Goal: Check status: Check status

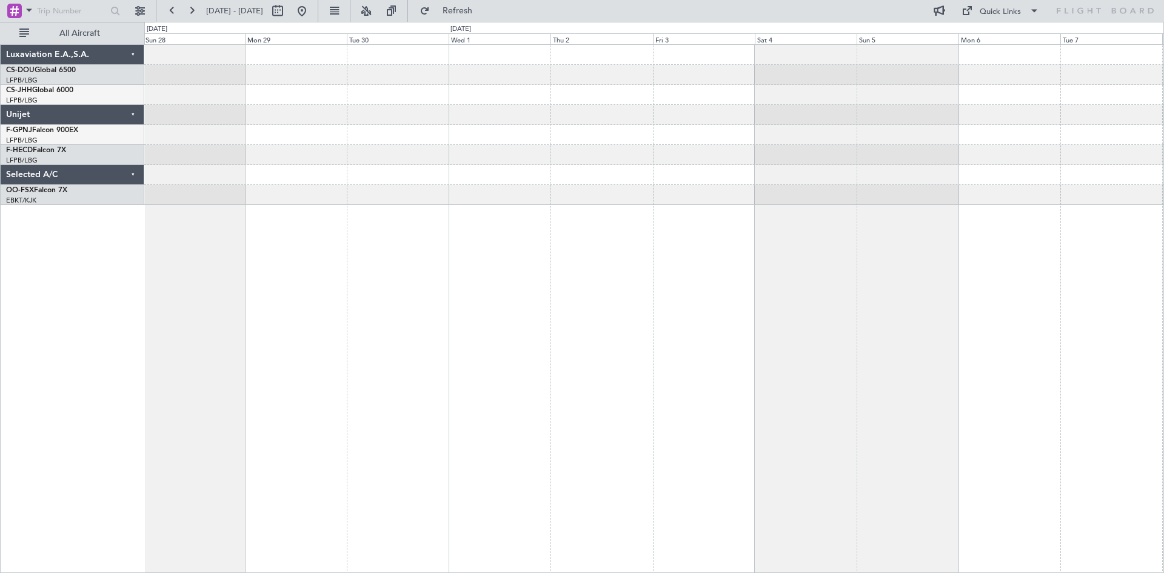
click at [384, 316] on div at bounding box center [654, 308] width 1020 height 529
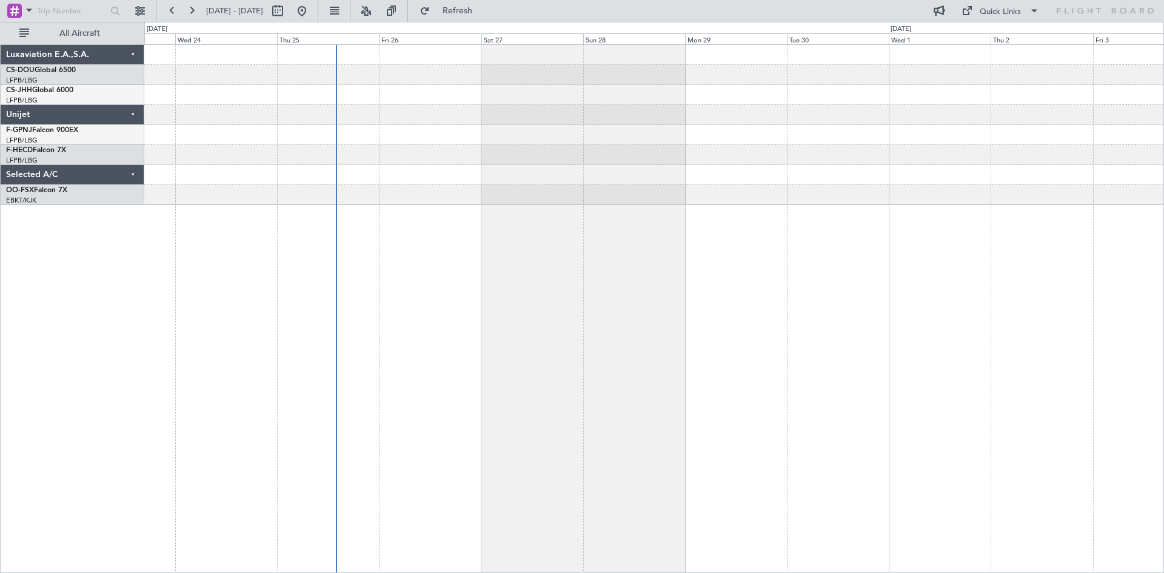
click at [737, 33] on div "Luxaviation E.A.,S.A. CS-DOU Global 6500 LFPB/LBG Paris ([GEOGRAPHIC_DATA]) CS-…" at bounding box center [582, 297] width 1164 height 551
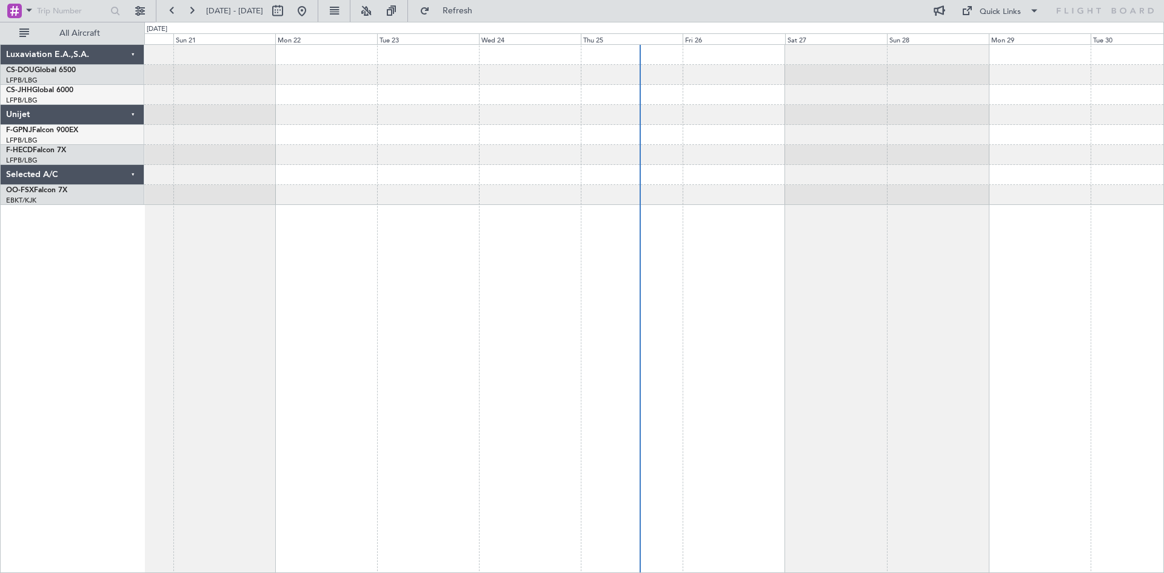
click at [661, 109] on div at bounding box center [653, 125] width 1019 height 160
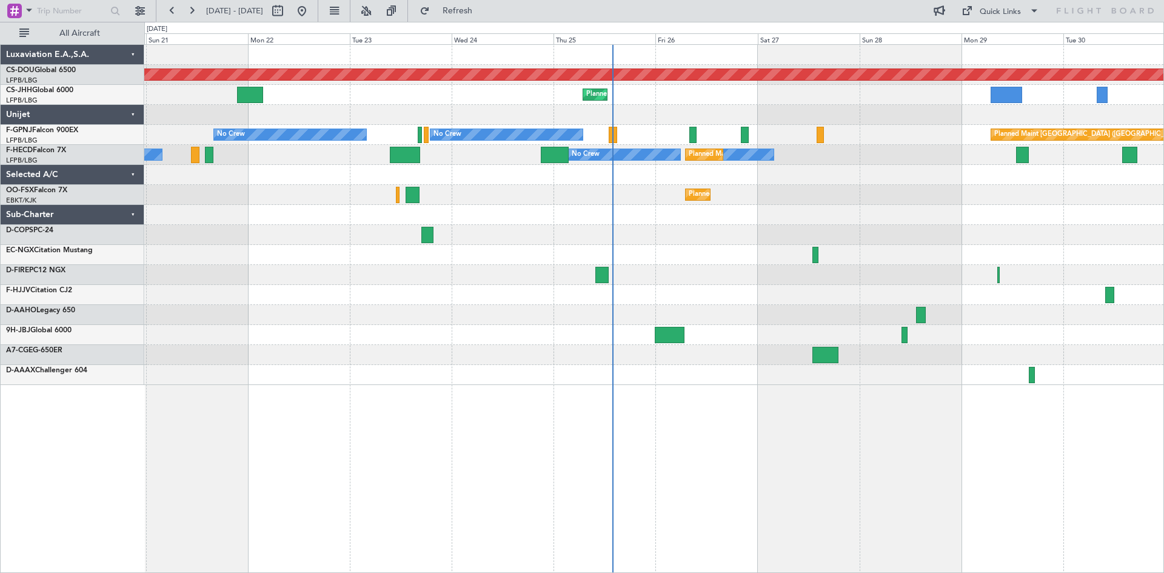
click at [740, 282] on div at bounding box center [653, 275] width 1019 height 20
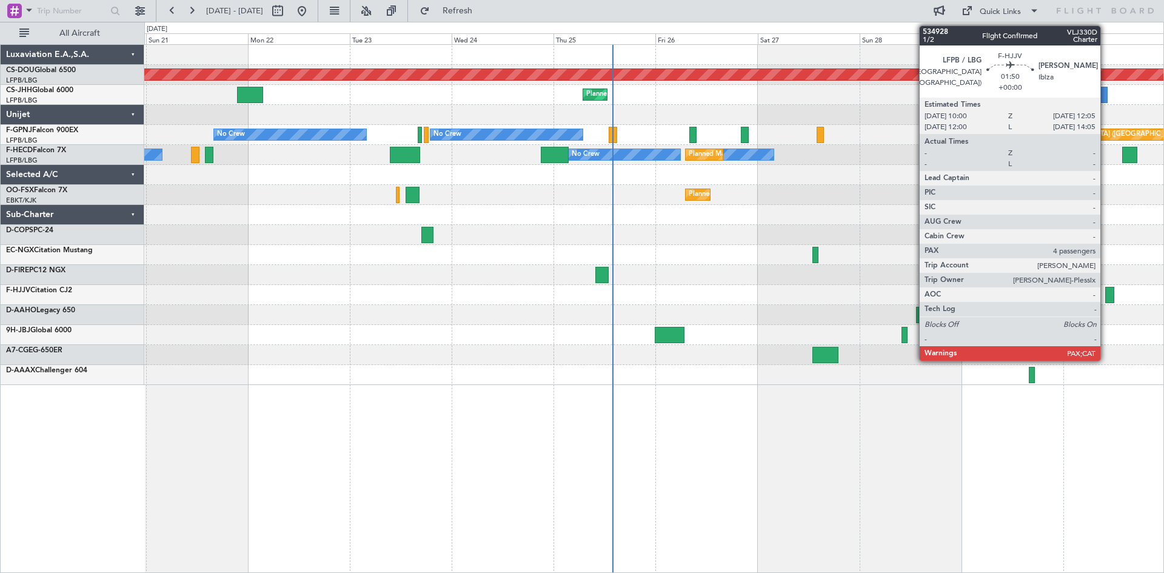
click at [1106, 301] on div at bounding box center [1109, 295] width 9 height 16
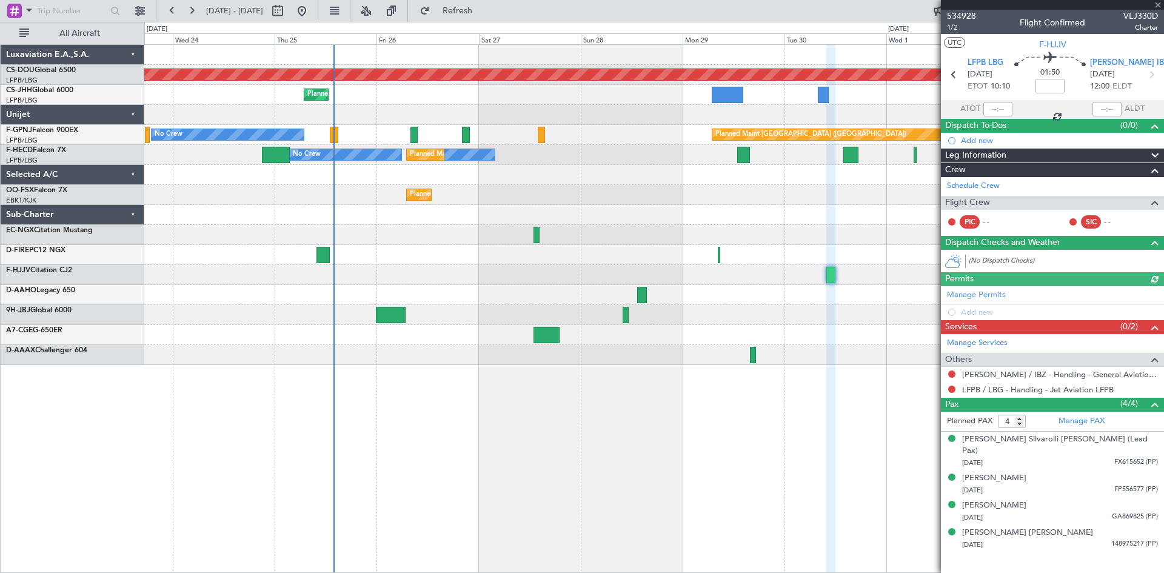
click at [600, 430] on div "Planned Maint London ([GEOGRAPHIC_DATA]) Planned Maint [GEOGRAPHIC_DATA] ([GEOG…" at bounding box center [654, 308] width 1020 height 529
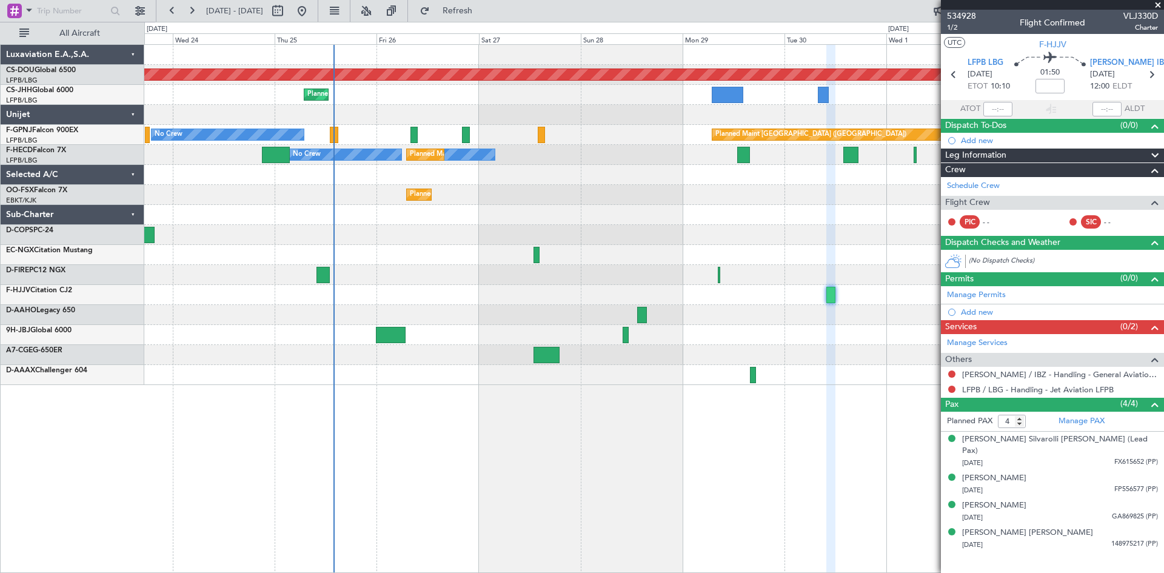
click at [1159, 6] on span at bounding box center [1158, 5] width 12 height 11
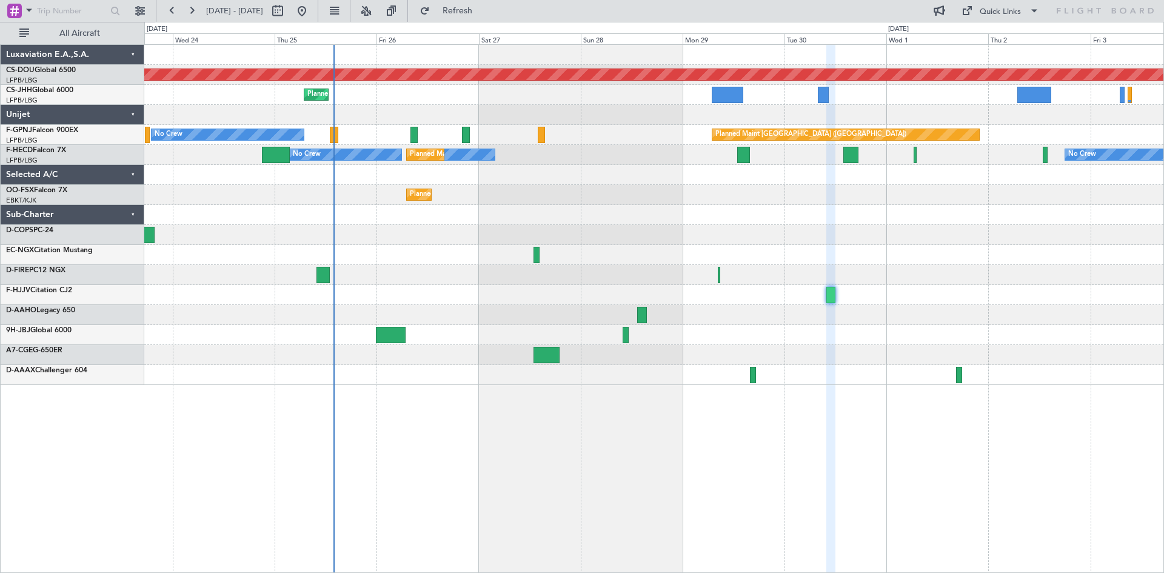
type input "0"
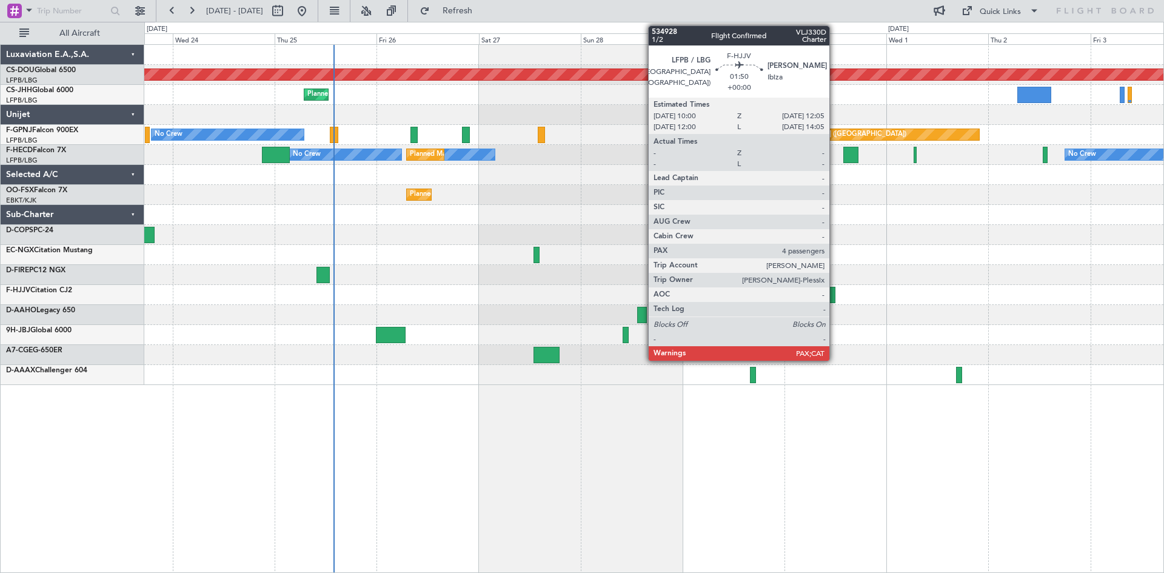
click at [829, 292] on div at bounding box center [830, 295] width 9 height 16
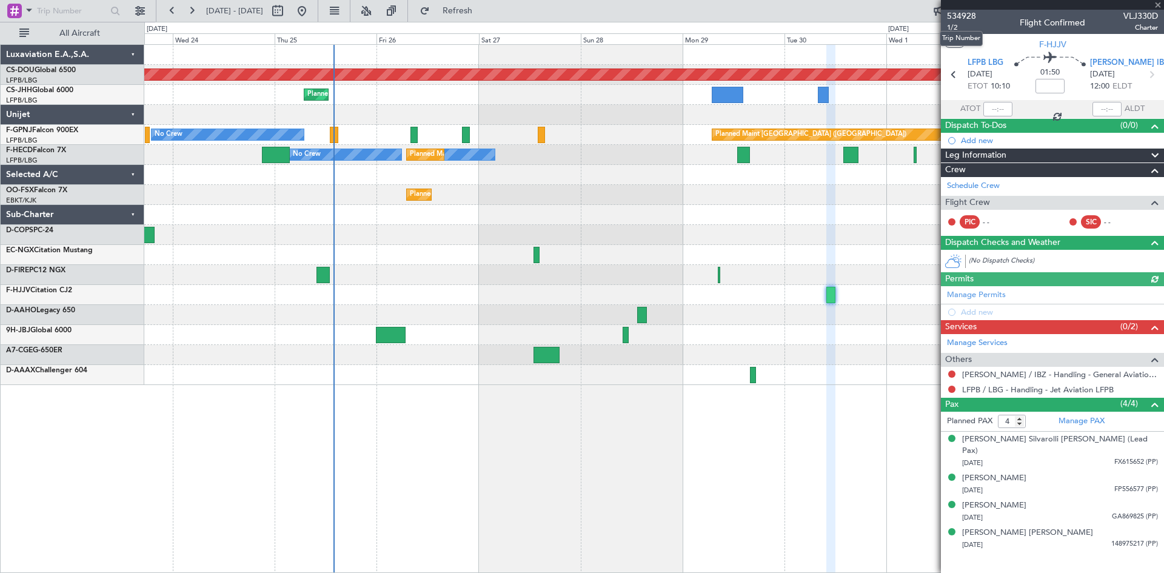
click at [962, 13] on span "534928" at bounding box center [961, 16] width 29 height 13
